Goal: Download file/media

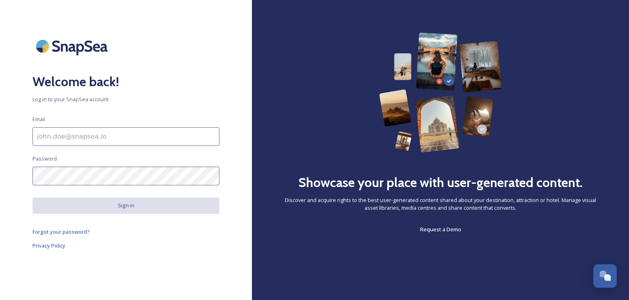
click at [277, 188] on div "Showcase your place with user-generated content. Discover and acquire rights to…" at bounding box center [440, 150] width 377 height 300
click at [77, 130] on input at bounding box center [125, 136] width 187 height 19
click at [54, 153] on div "Welcome back! Log in to your SnapSea account Email Password Sign in Forgot your…" at bounding box center [126, 149] width 252 height 235
click at [50, 134] on input "To enrich screen reader interactions, please activate Accessibility in Grammarl…" at bounding box center [125, 136] width 187 height 19
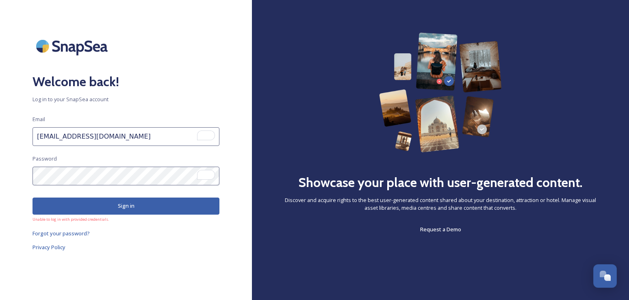
drag, startPoint x: 599, startPoint y: 28, endPoint x: 524, endPoint y: 137, distance: 131.5
click at [0, 299] on nordpass-portal at bounding box center [0, 300] width 0 height 0
click at [61, 135] on input "helloburlington@junapr.com" at bounding box center [125, 136] width 187 height 19
type input "hellobtv@junapr.com"
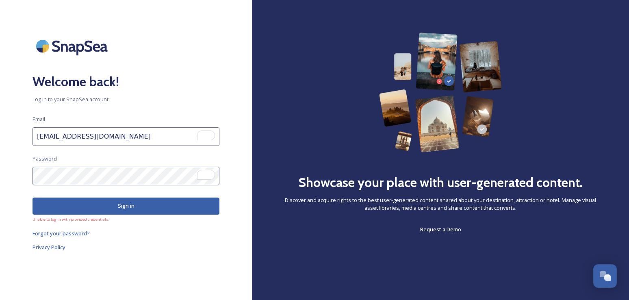
click at [104, 208] on button "Sign in" at bounding box center [125, 205] width 187 height 17
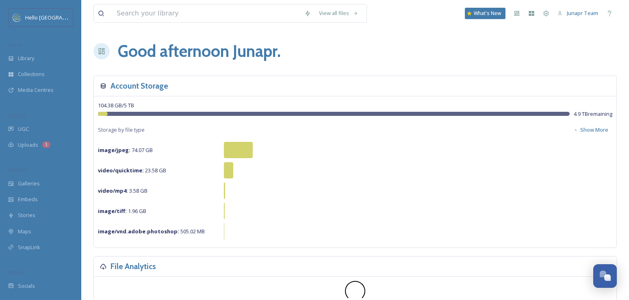
click at [143, 12] on input "To enrich screen reader interactions, please activate Accessibility in Grammarl…" at bounding box center [207, 13] width 188 height 18
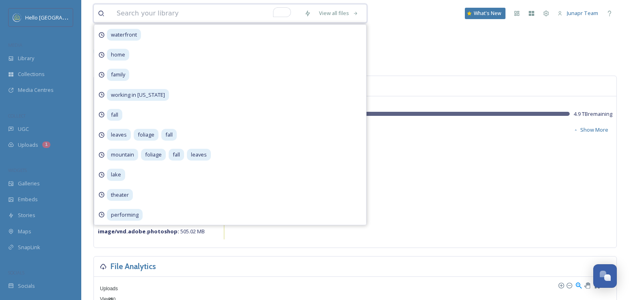
click at [157, 15] on input "To enrich screen reader interactions, please activate Accessibility in Grammarl…" at bounding box center [207, 13] width 188 height 18
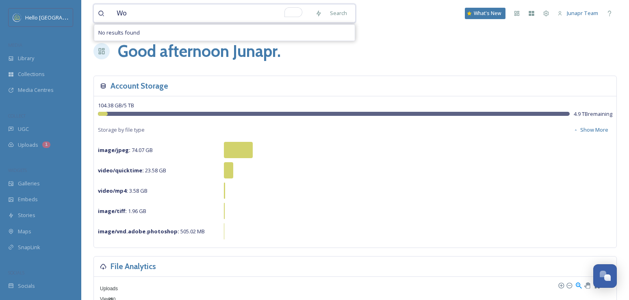
type input "W"
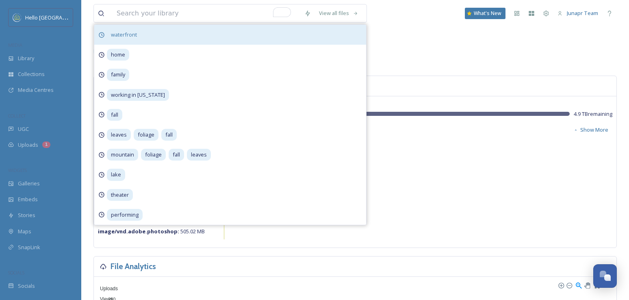
click at [136, 34] on span "waterfront" at bounding box center [124, 35] width 34 height 12
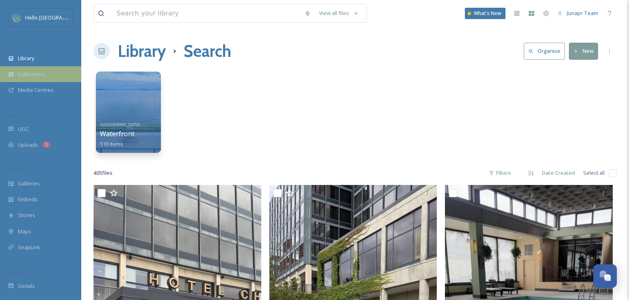
click at [25, 74] on span "Collections" at bounding box center [31, 74] width 27 height 8
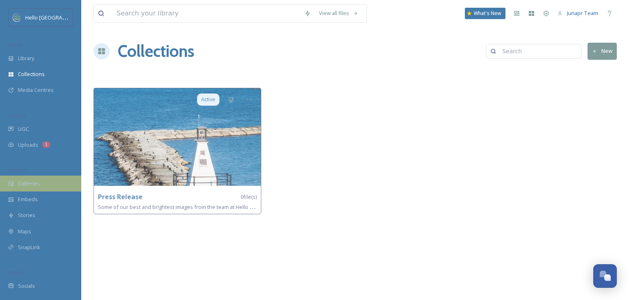
click at [30, 184] on span "Galleries" at bounding box center [29, 184] width 22 height 8
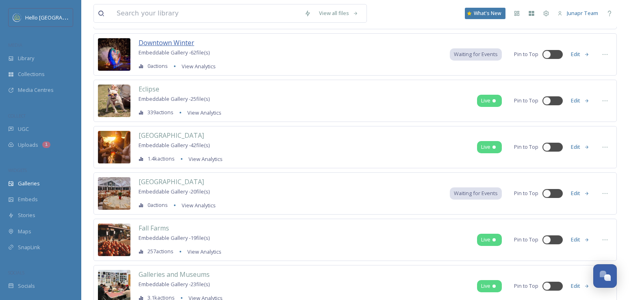
scroll to position [695, 0]
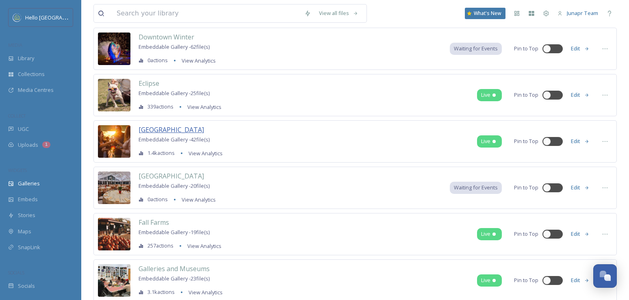
click at [145, 125] on span "Essex" at bounding box center [170, 129] width 65 height 9
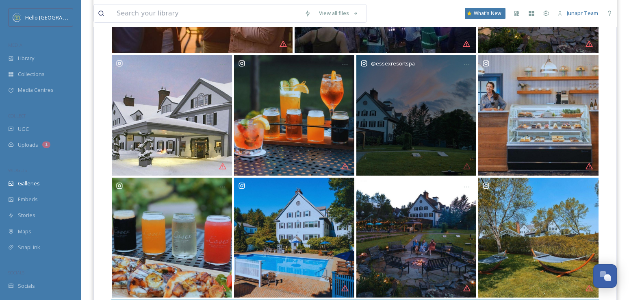
scroll to position [242, 0]
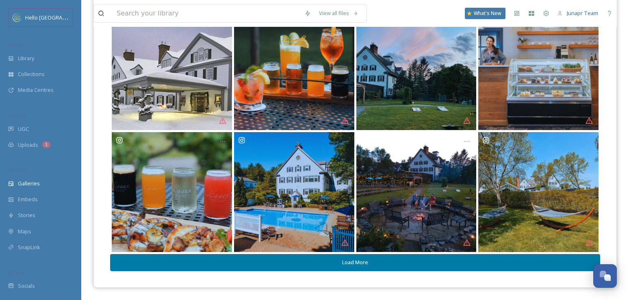
click at [376, 264] on button "Load More" at bounding box center [355, 262] width 490 height 17
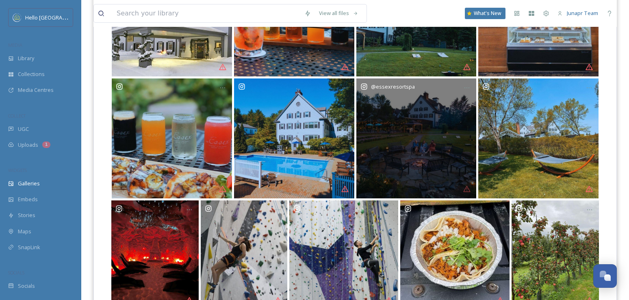
scroll to position [353, 0]
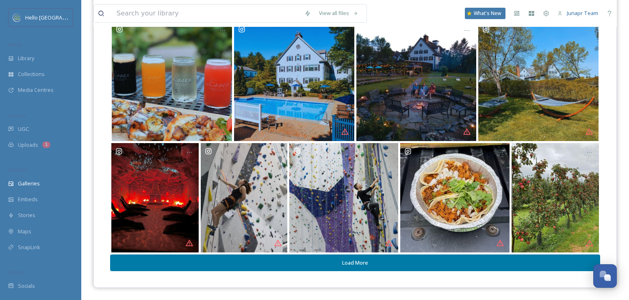
click at [353, 260] on button "Load More" at bounding box center [355, 262] width 490 height 17
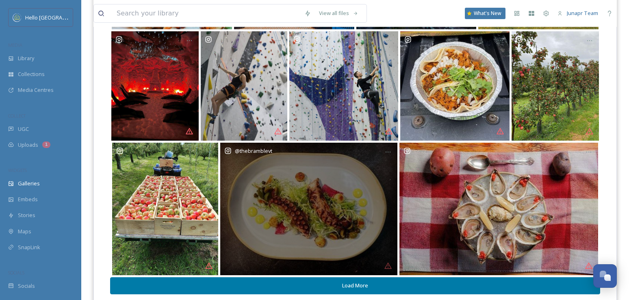
scroll to position [485, 0]
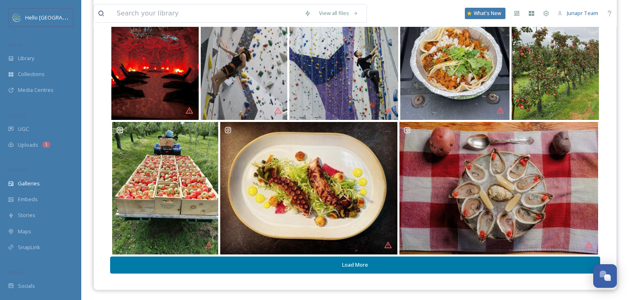
click at [352, 264] on button "Load More" at bounding box center [355, 264] width 490 height 17
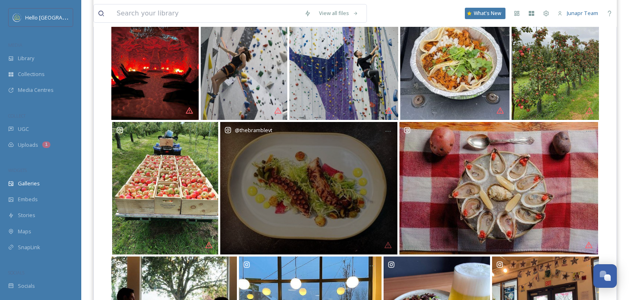
scroll to position [597, 0]
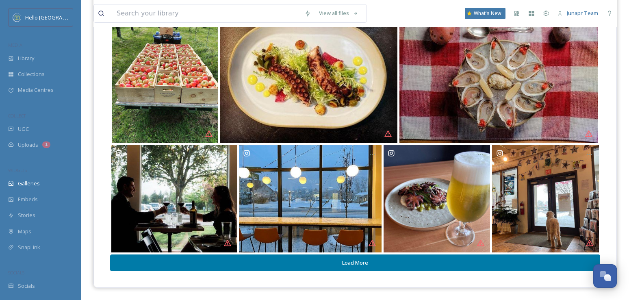
click at [346, 264] on button "Load More" at bounding box center [355, 262] width 490 height 17
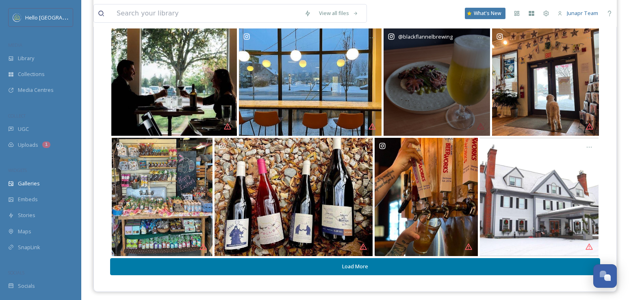
scroll to position [717, 0]
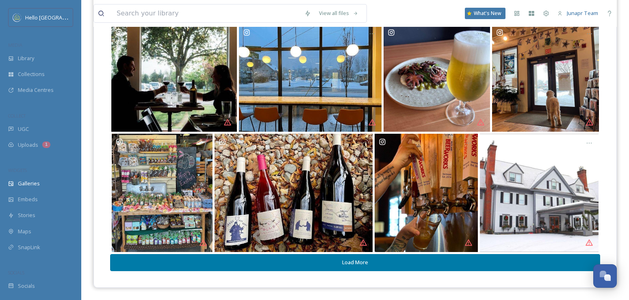
click at [433, 257] on button "Load More" at bounding box center [355, 262] width 490 height 17
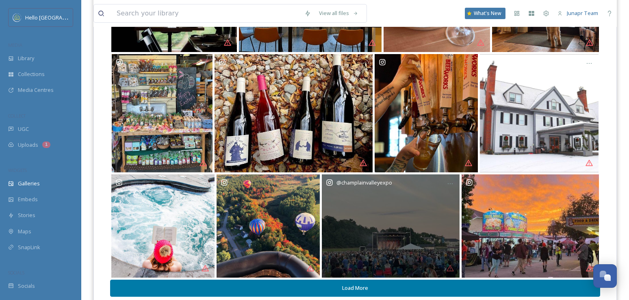
scroll to position [822, 0]
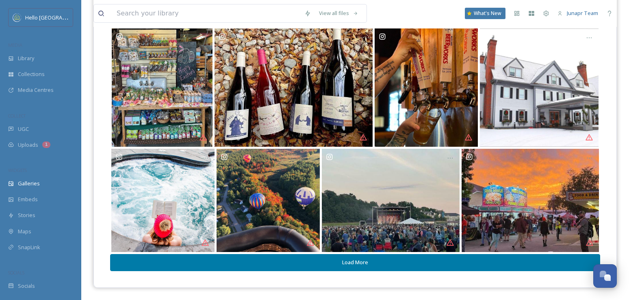
click at [306, 259] on button "Load More" at bounding box center [355, 262] width 490 height 17
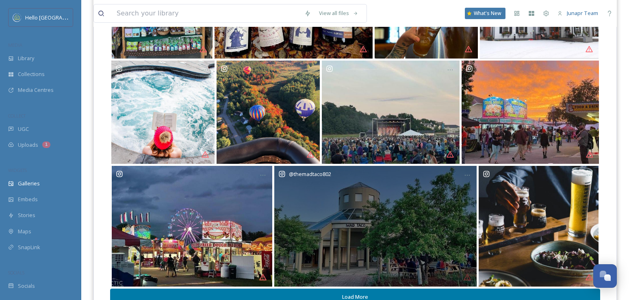
scroll to position [945, 0]
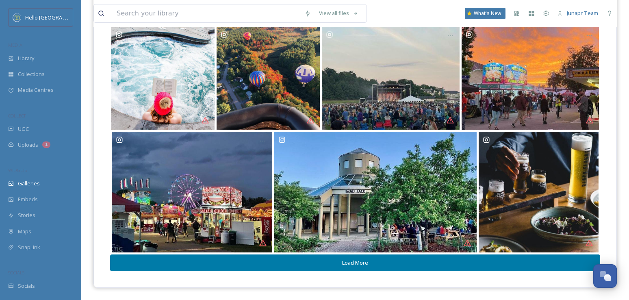
click at [305, 263] on button "Load More" at bounding box center [355, 262] width 490 height 17
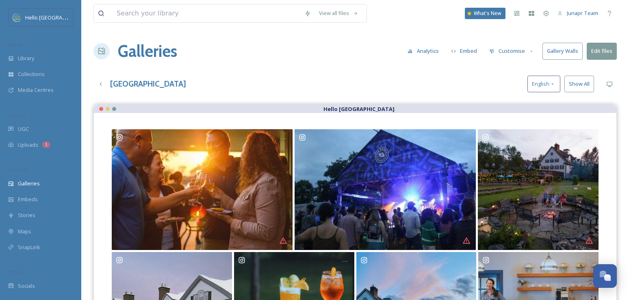
scroll to position [6, 0]
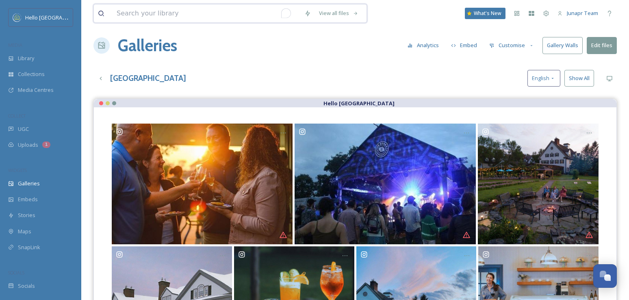
click at [228, 11] on input "To enrich screen reader interactions, please activate Accessibility in Grammarl…" at bounding box center [207, 13] width 188 height 18
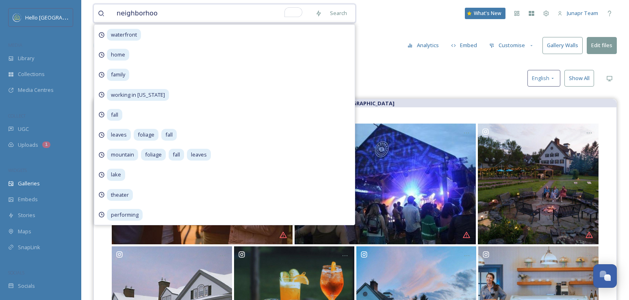
type input "neighborhood"
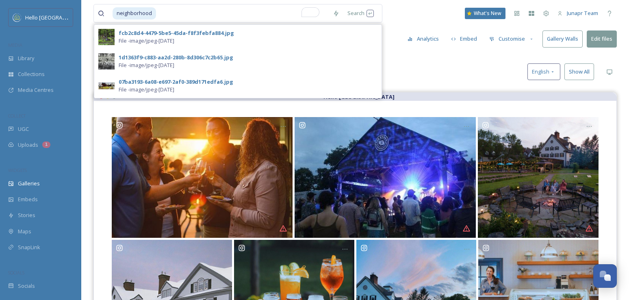
click at [409, 73] on div "Essex English Show All" at bounding box center [354, 71] width 523 height 17
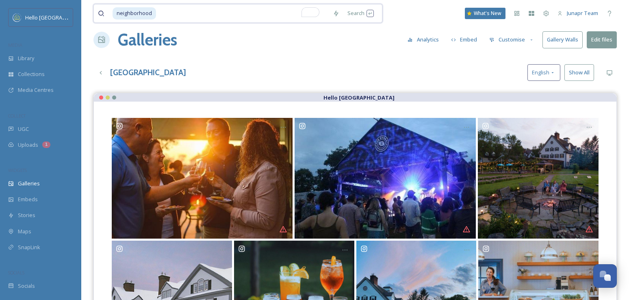
click at [189, 11] on input "To enrich screen reader interactions, please activate Accessibility in Grammarl…" at bounding box center [243, 13] width 172 height 18
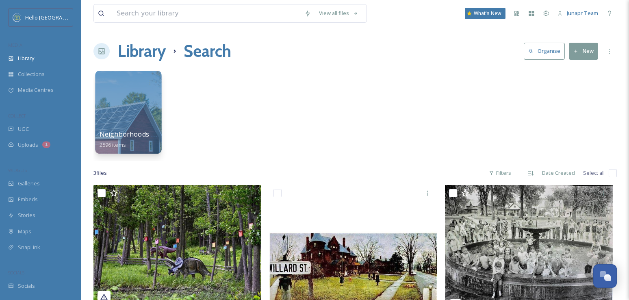
click at [136, 121] on div at bounding box center [128, 112] width 66 height 83
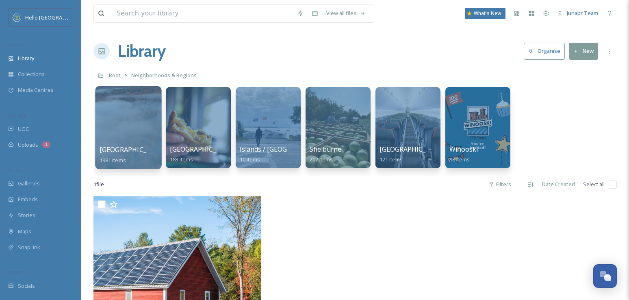
click at [114, 134] on div at bounding box center [128, 127] width 66 height 83
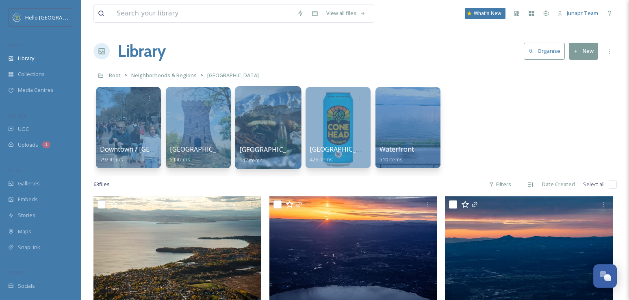
click at [269, 147] on span "Old North End" at bounding box center [272, 149] width 67 height 9
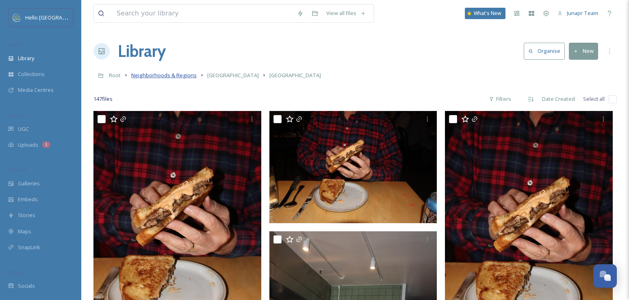
click at [156, 78] on span "Neighborhoods & Regions" at bounding box center [163, 74] width 65 height 7
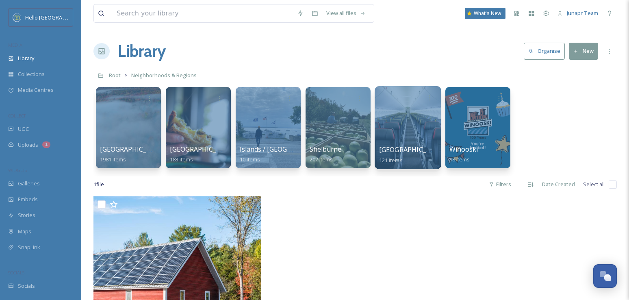
click at [403, 135] on div at bounding box center [407, 127] width 66 height 83
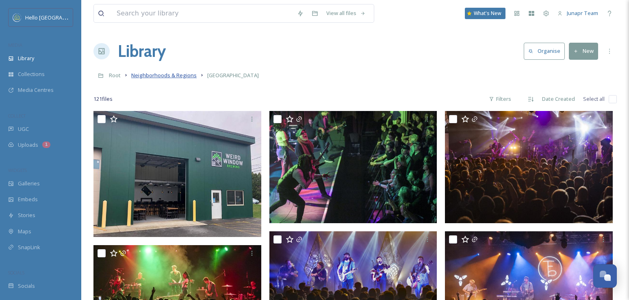
click at [158, 72] on span "Neighborhoods & Regions" at bounding box center [163, 74] width 65 height 7
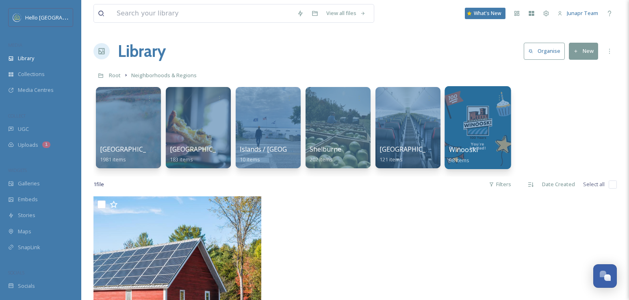
click at [472, 139] on div at bounding box center [477, 127] width 66 height 83
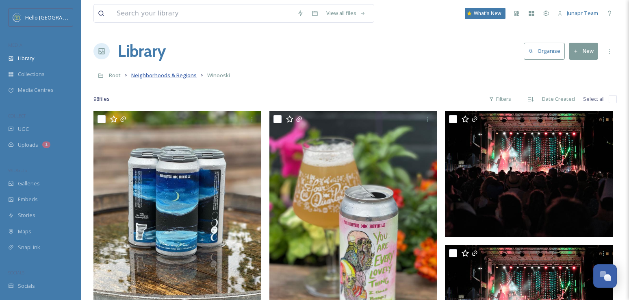
click at [174, 78] on span "Neighborhoods & Regions" at bounding box center [163, 74] width 65 height 7
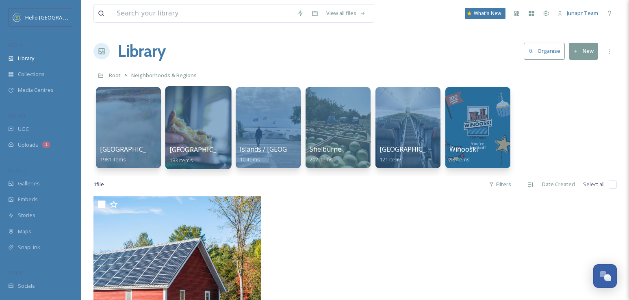
scroll to position [4, 0]
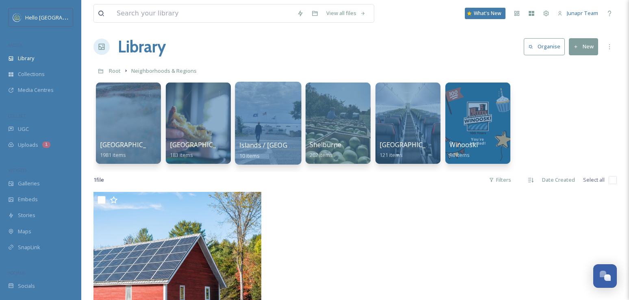
click at [271, 128] on div at bounding box center [268, 123] width 66 height 83
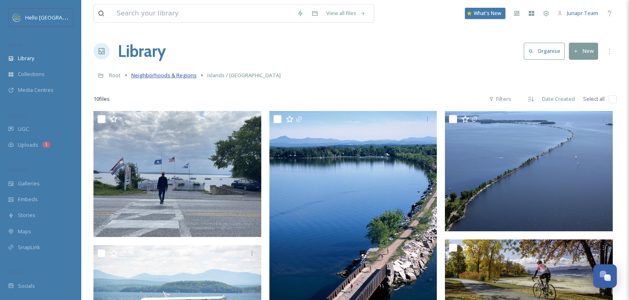
click at [164, 78] on span "Neighborhoods & Regions" at bounding box center [163, 74] width 65 height 7
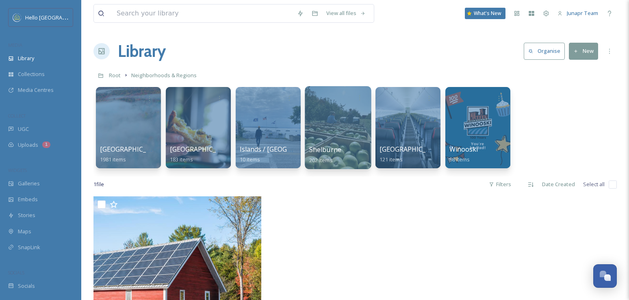
click at [326, 152] on span "Shelburne" at bounding box center [325, 149] width 32 height 9
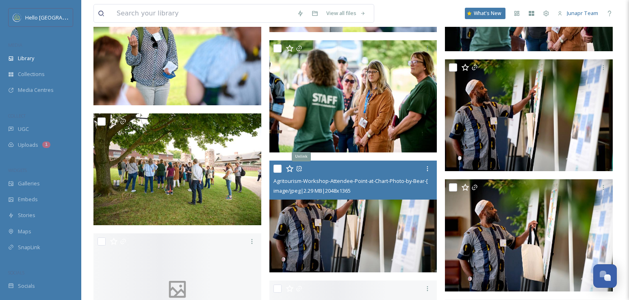
scroll to position [5053, 0]
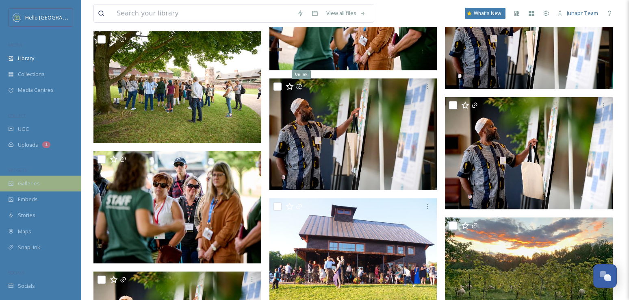
click at [22, 184] on span "Galleries" at bounding box center [29, 184] width 22 height 8
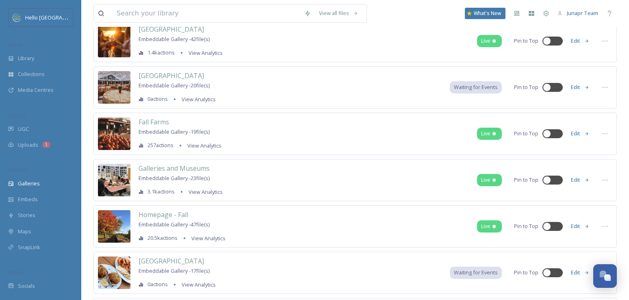
scroll to position [889, 0]
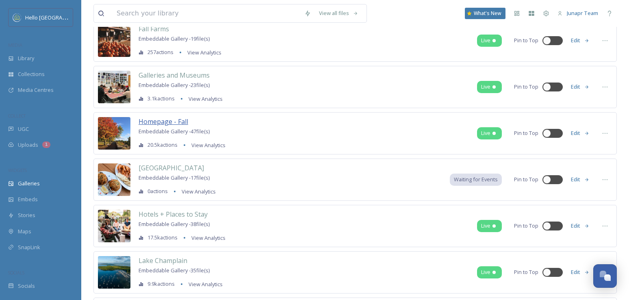
click at [171, 121] on span "Homepage - Fall" at bounding box center [163, 121] width 50 height 9
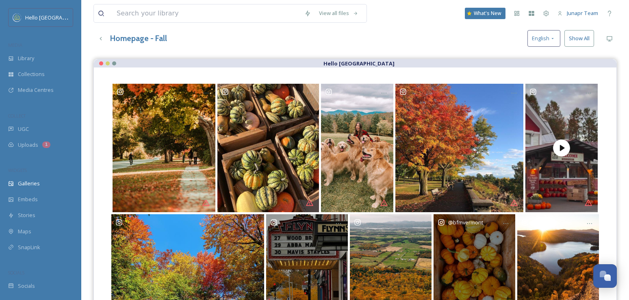
scroll to position [43, 0]
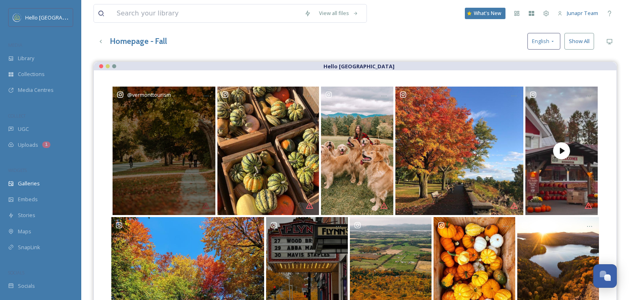
click at [154, 175] on div "@ vermonttourism" at bounding box center [164, 151] width 103 height 128
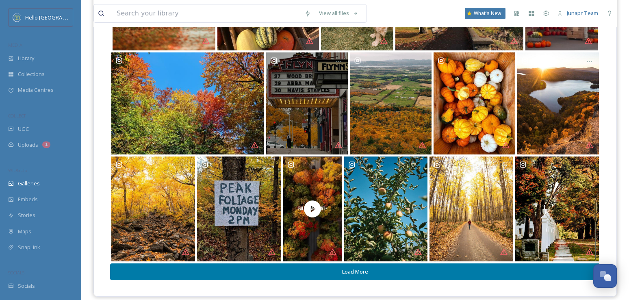
scroll to position [216, 0]
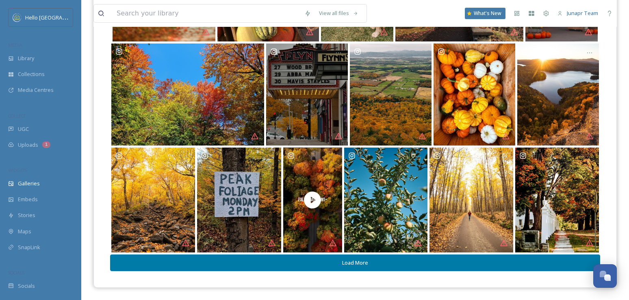
click at [370, 261] on button "Load More" at bounding box center [355, 262] width 490 height 17
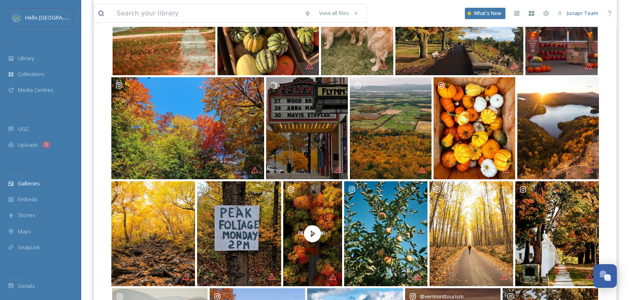
scroll to position [100, 0]
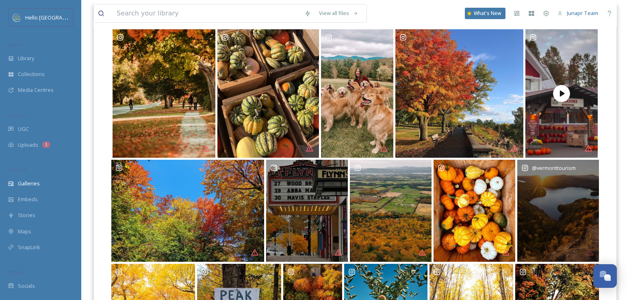
click at [566, 215] on div "@ vermonttourism" at bounding box center [558, 211] width 82 height 102
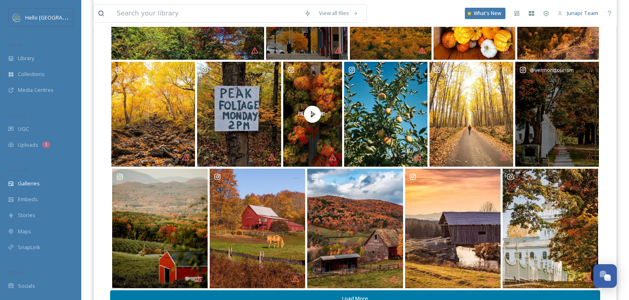
scroll to position [338, 0]
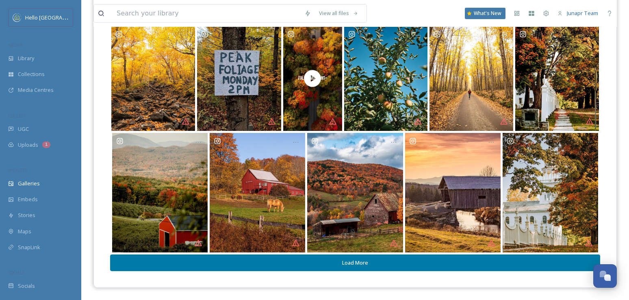
click at [354, 264] on button "Load More" at bounding box center [355, 262] width 490 height 17
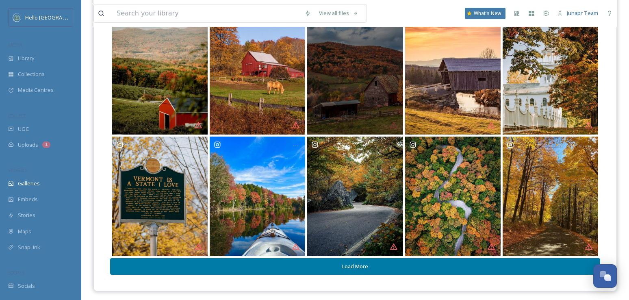
scroll to position [459, 0]
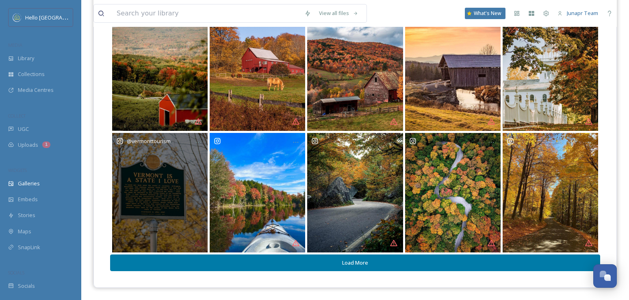
click at [150, 229] on div "@ vermonttourism" at bounding box center [159, 192] width 95 height 119
click at [140, 184] on div "@ vermonttourism" at bounding box center [159, 192] width 95 height 119
click at [155, 213] on div "@ vermonttourism" at bounding box center [159, 192] width 95 height 119
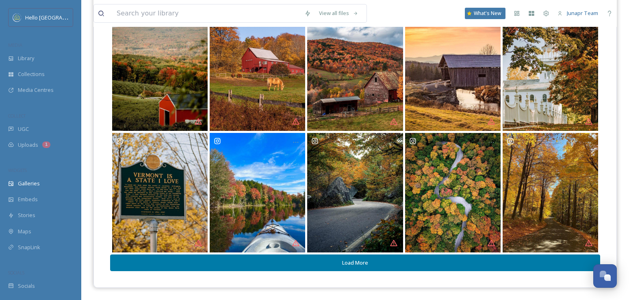
click at [355, 265] on button "Load More" at bounding box center [355, 262] width 490 height 17
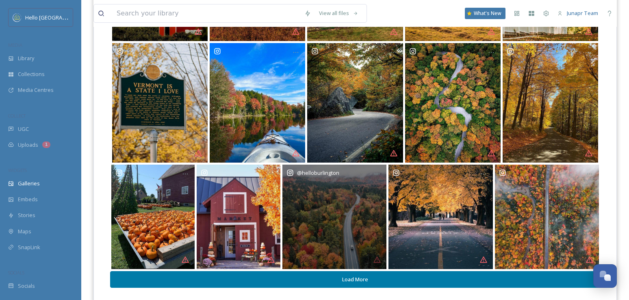
scroll to position [554, 0]
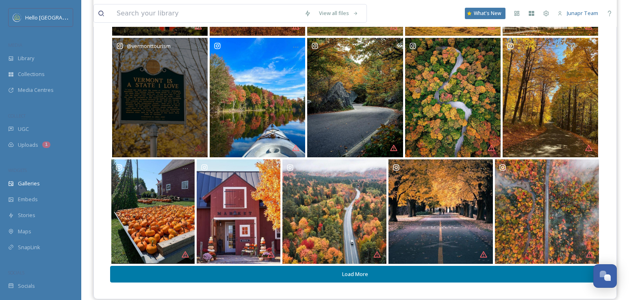
click at [198, 147] on div "@ vermonttourism" at bounding box center [159, 97] width 95 height 119
click at [175, 139] on div "@ vermonttourism" at bounding box center [159, 97] width 95 height 119
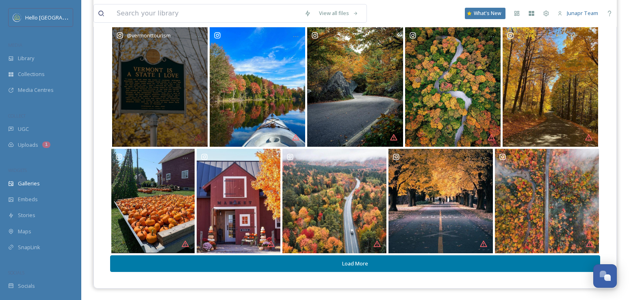
scroll to position [565, 0]
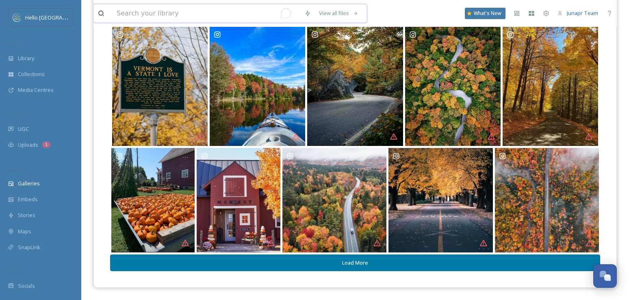
click at [159, 13] on input "To enrich screen reader interactions, please activate Accessibility in Grammarl…" at bounding box center [207, 13] width 188 height 18
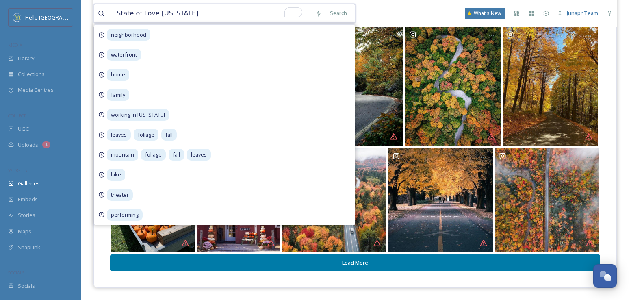
type input "State of Love Vermont"
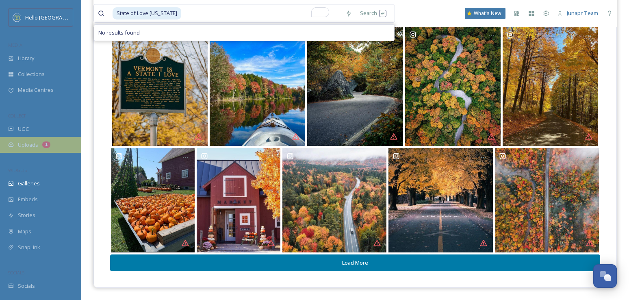
click at [29, 140] on div "Uploads 1" at bounding box center [40, 145] width 81 height 16
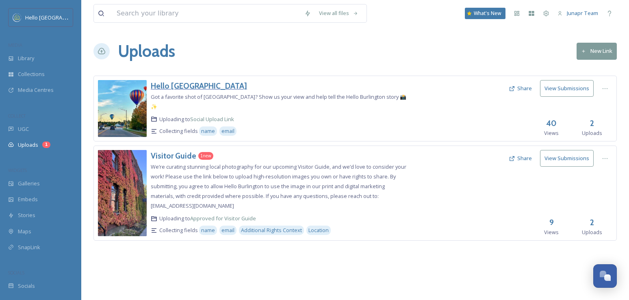
click at [165, 83] on h3 "Hello [GEOGRAPHIC_DATA]" at bounding box center [199, 86] width 96 height 10
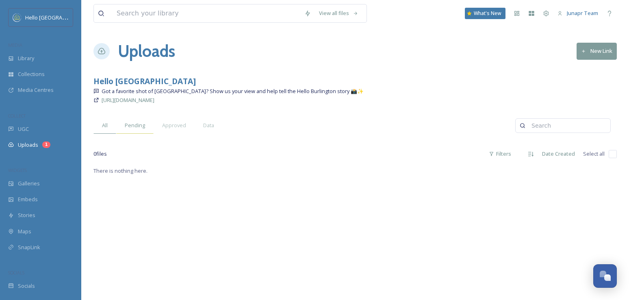
click at [140, 123] on span "Pending" at bounding box center [135, 125] width 20 height 8
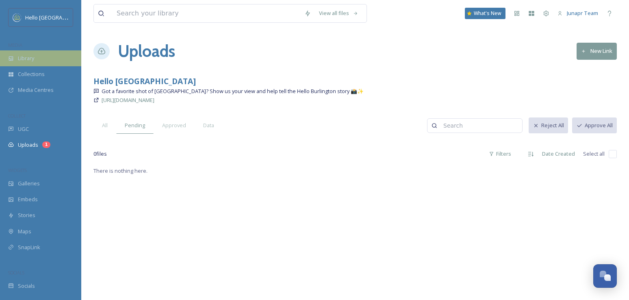
click at [22, 58] on span "Library" at bounding box center [26, 58] width 16 height 8
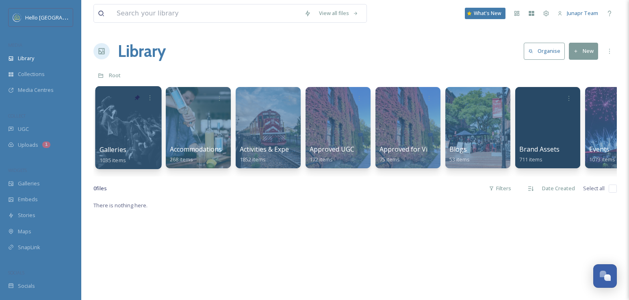
click at [139, 129] on div at bounding box center [128, 127] width 66 height 83
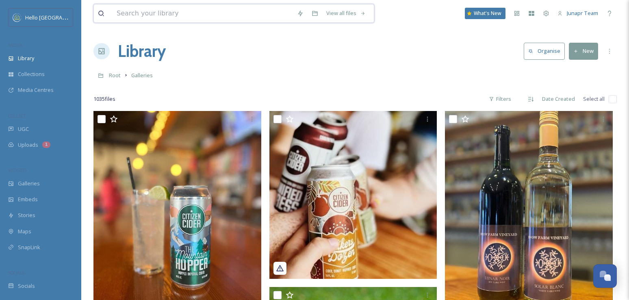
click at [158, 9] on input at bounding box center [203, 13] width 180 height 18
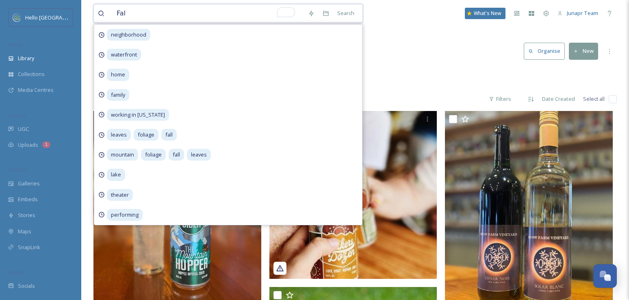
type input "Fall"
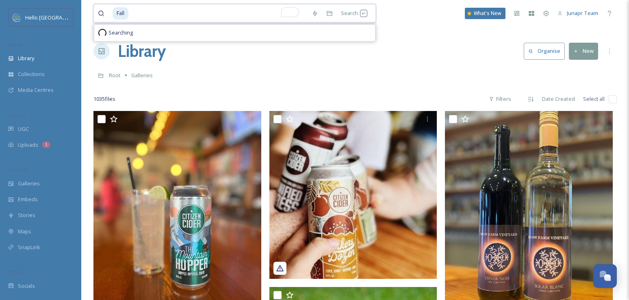
scroll to position [0, 0]
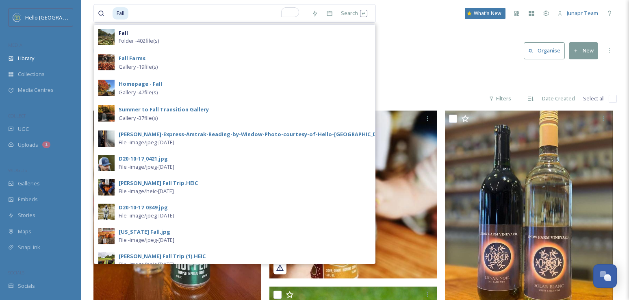
click at [429, 52] on div "Library Organise New" at bounding box center [354, 51] width 523 height 24
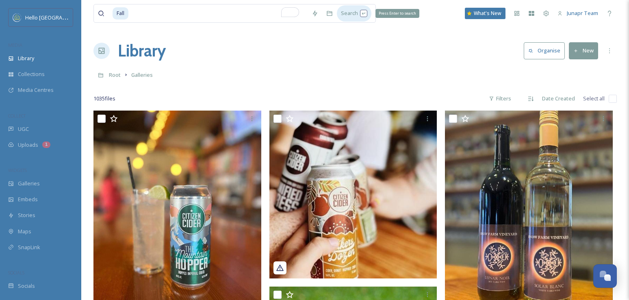
click at [351, 15] on div "Search Press Enter to search" at bounding box center [354, 13] width 35 height 16
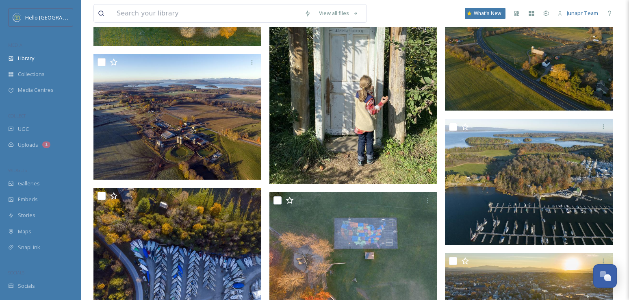
scroll to position [8833, 0]
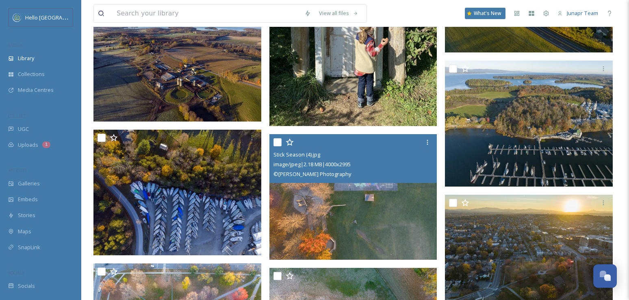
click at [370, 206] on img at bounding box center [353, 196] width 168 height 125
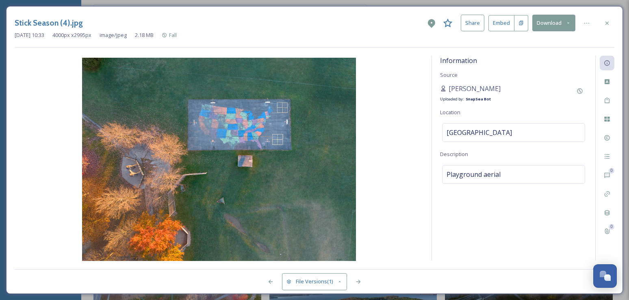
drag, startPoint x: 443, startPoint y: 23, endPoint x: 450, endPoint y: 39, distance: 16.7
click at [444, 23] on icon at bounding box center [448, 23] width 10 height 10
click at [449, 23] on icon at bounding box center [447, 22] width 9 height 9
click at [520, 24] on icon at bounding box center [520, 22] width 5 height 5
click at [604, 136] on icon at bounding box center [607, 137] width 6 height 6
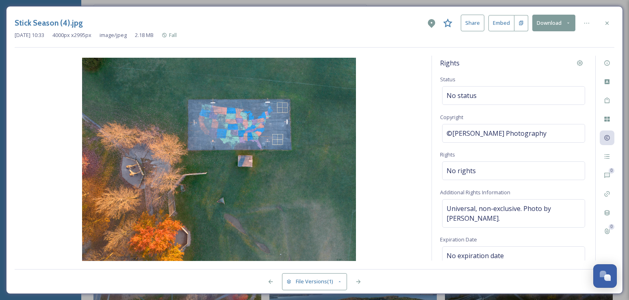
scroll to position [54, 0]
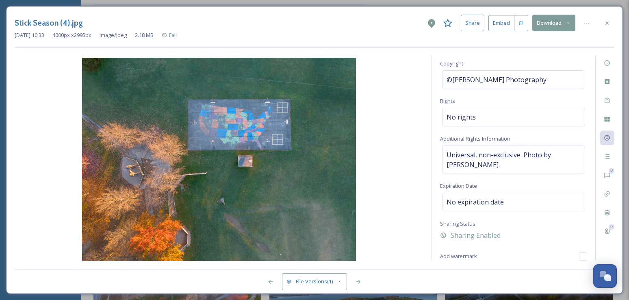
click at [547, 22] on button "Download" at bounding box center [553, 23] width 43 height 17
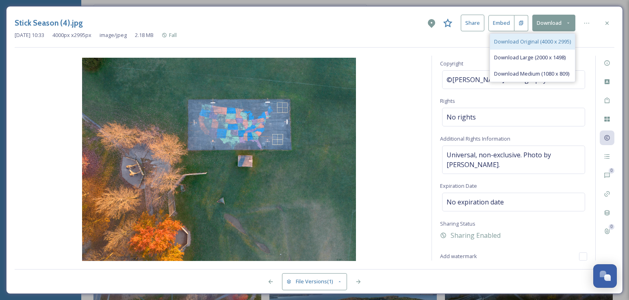
click at [533, 41] on span "Download Original (4000 x 2995)" at bounding box center [532, 42] width 77 height 8
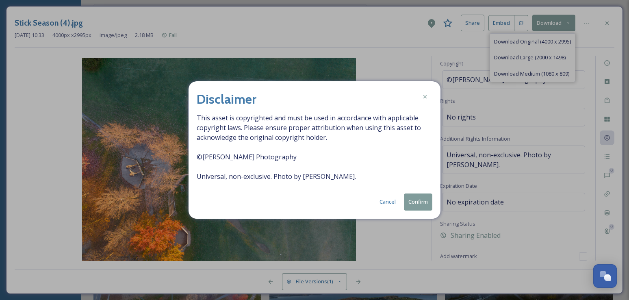
drag, startPoint x: 415, startPoint y: 195, endPoint x: 418, endPoint y: 199, distance: 5.0
click at [415, 195] on button "Confirm" at bounding box center [418, 201] width 28 height 17
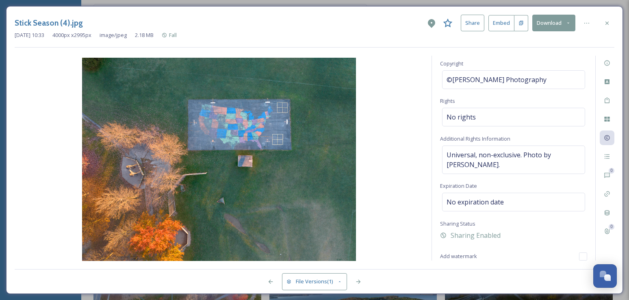
click at [239, 19] on div "Stick Season (4).jpg Share Embed Download" at bounding box center [314, 23] width 599 height 17
click at [543, 23] on button "Download" at bounding box center [553, 23] width 43 height 17
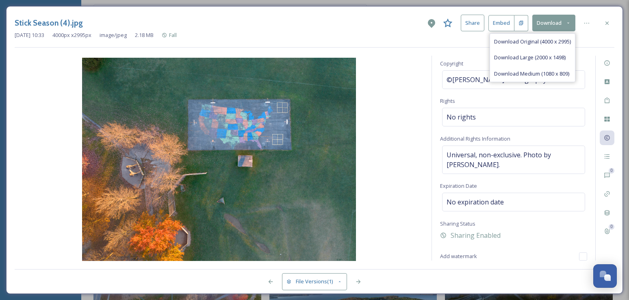
click at [468, 25] on button "Share" at bounding box center [473, 23] width 24 height 17
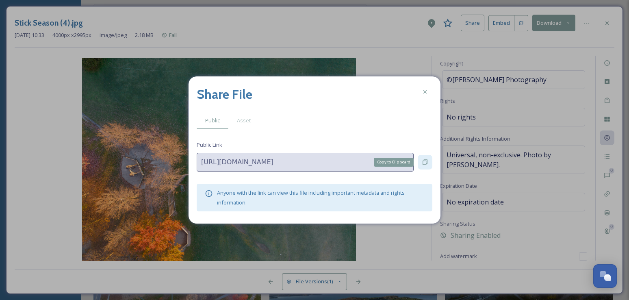
click at [422, 161] on icon at bounding box center [425, 162] width 6 height 6
drag, startPoint x: 552, startPoint y: 19, endPoint x: 543, endPoint y: 24, distance: 9.5
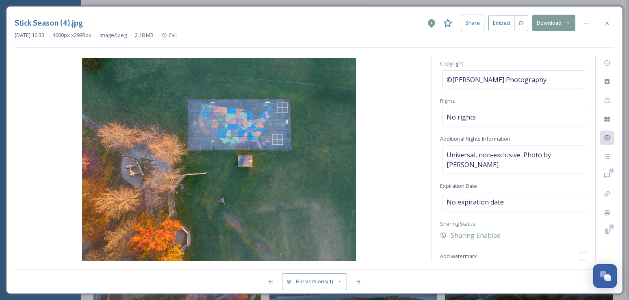
click at [542, 24] on button "Download" at bounding box center [553, 23] width 43 height 17
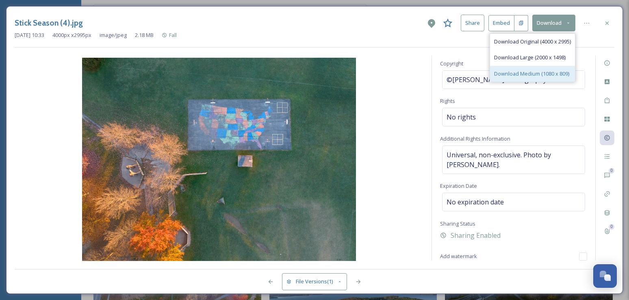
click at [523, 70] on span "Download Medium (1080 x 809)" at bounding box center [531, 74] width 75 height 8
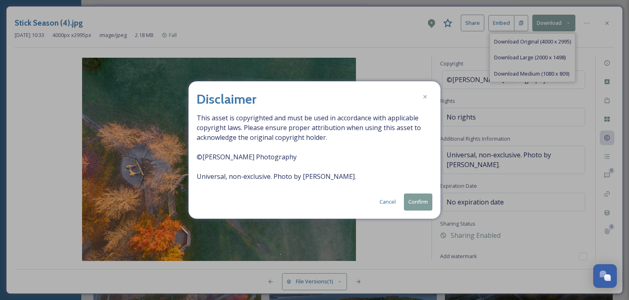
drag, startPoint x: 419, startPoint y: 205, endPoint x: 477, endPoint y: 79, distance: 138.7
click at [420, 204] on button "Confirm" at bounding box center [418, 201] width 28 height 17
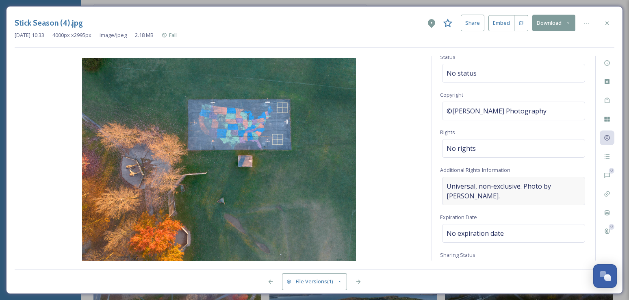
scroll to position [22, 0]
click at [472, 111] on span "©[PERSON_NAME] Photography" at bounding box center [496, 112] width 100 height 10
click at [472, 111] on input "[PERSON_NAME] Photography" at bounding box center [513, 111] width 147 height 19
click at [524, 130] on div "Rights Status No status Copyright ©Caleb Kenna Photography Rights No rights Add…" at bounding box center [513, 158] width 163 height 205
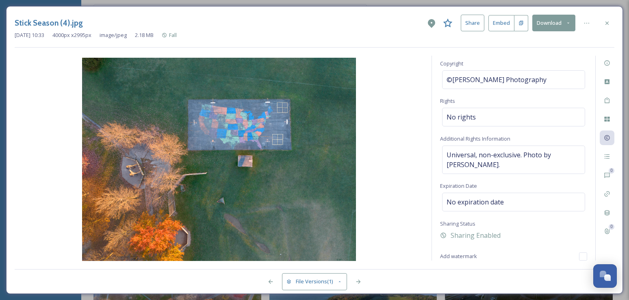
scroll to position [8903, 0]
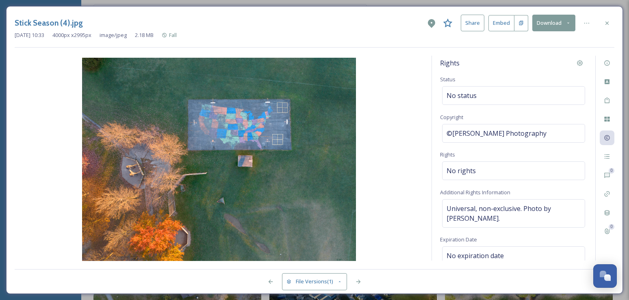
scroll to position [54, 0]
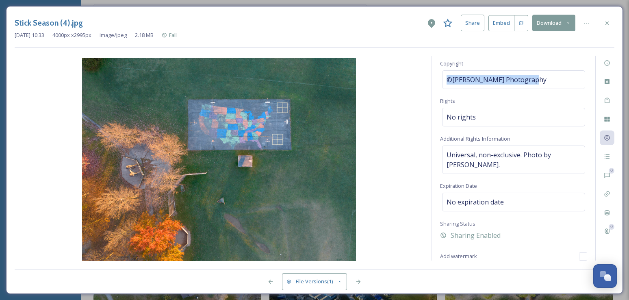
drag, startPoint x: 548, startPoint y: 80, endPoint x: 422, endPoint y: 78, distance: 125.5
click at [427, 78] on div "Rights Status No status Copyright ©[PERSON_NAME] Photography Rights No rights A…" at bounding box center [314, 158] width 599 height 205
copy span "©[PERSON_NAME] Photography"
click at [606, 24] on icon at bounding box center [607, 23] width 6 height 6
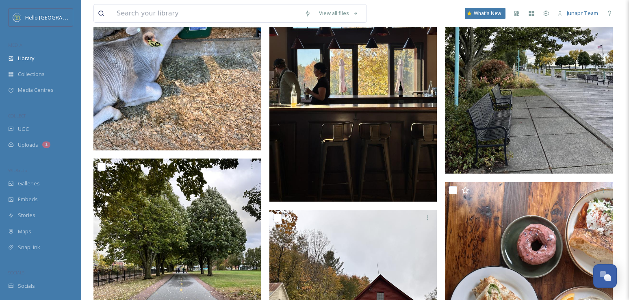
scroll to position [3060, 0]
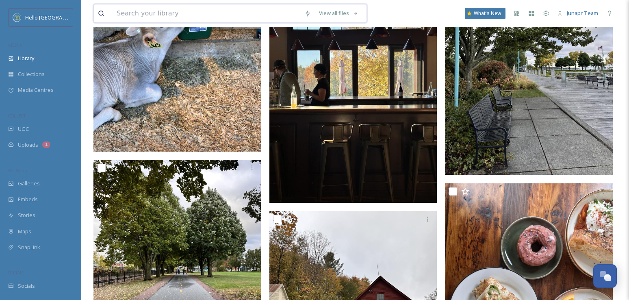
click at [235, 18] on input at bounding box center [207, 13] width 188 height 18
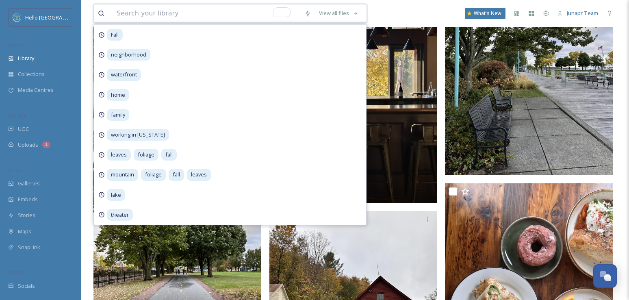
click at [193, 13] on input "To enrich screen reader interactions, please activate Accessibility in Grammarl…" at bounding box center [207, 13] width 188 height 18
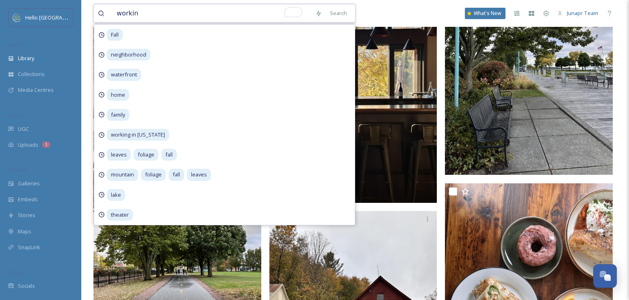
type input "working"
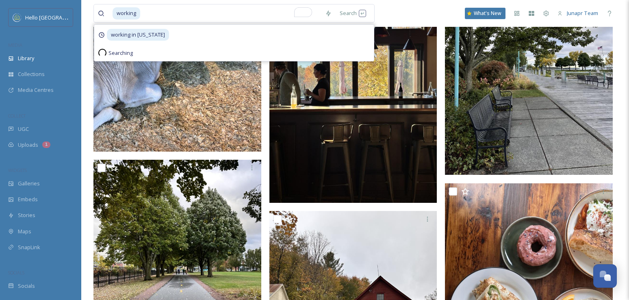
click at [127, 32] on span "working in [US_STATE]" at bounding box center [138, 35] width 62 height 12
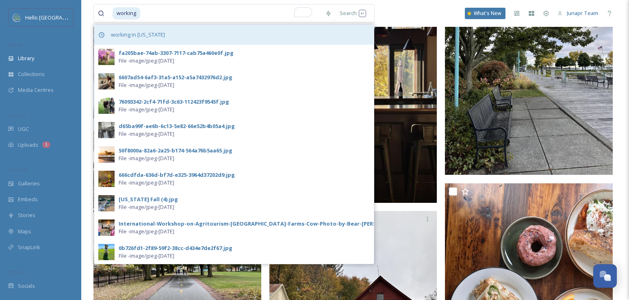
click at [131, 30] on span "working in [US_STATE]" at bounding box center [138, 35] width 62 height 12
click at [144, 40] on span "working in [US_STATE]" at bounding box center [138, 35] width 62 height 12
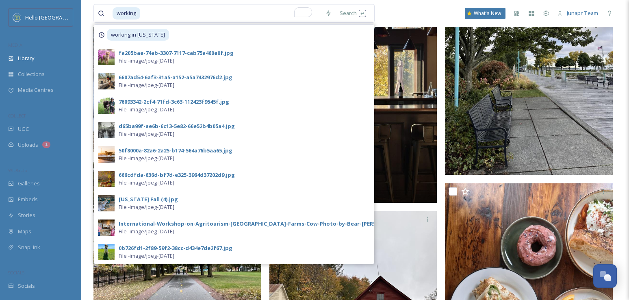
click at [424, 17] on div "working Search working in [US_STATE] fa205bae-74ab-3307-7117-cab75a460e0f.jpg F…" at bounding box center [354, 13] width 523 height 27
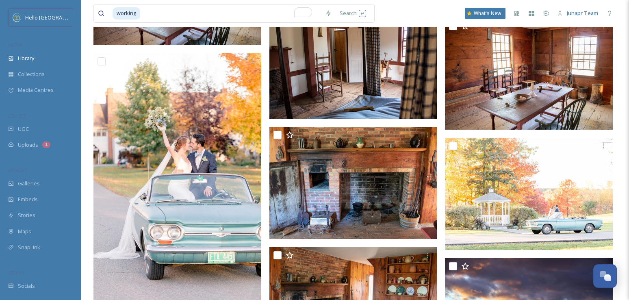
scroll to position [8249, 0]
